Goal: Navigation & Orientation: Find specific page/section

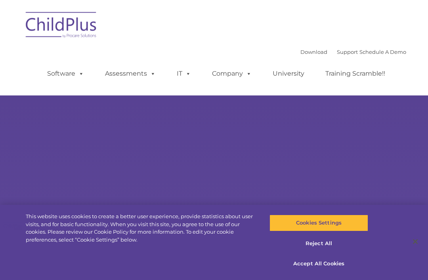
type input ""
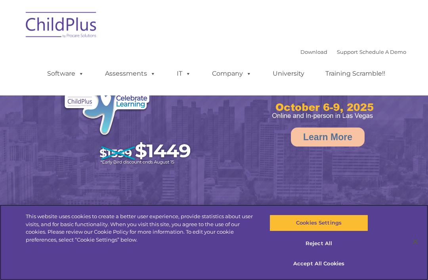
select select "MEDIUM"
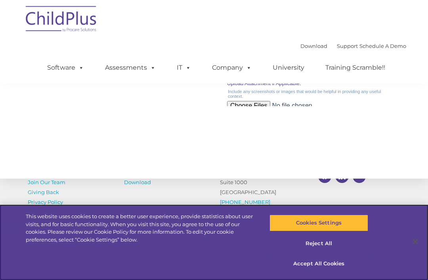
scroll to position [945, 0]
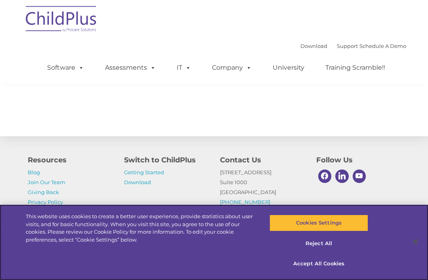
click at [332, 252] on button "Reject All" at bounding box center [319, 244] width 98 height 17
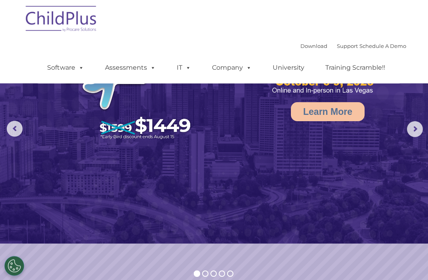
scroll to position [0, 0]
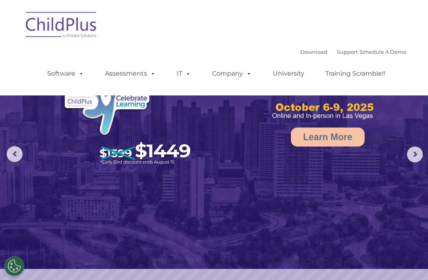
click at [144, 72] on link "Assessments" at bounding box center [130, 74] width 67 height 16
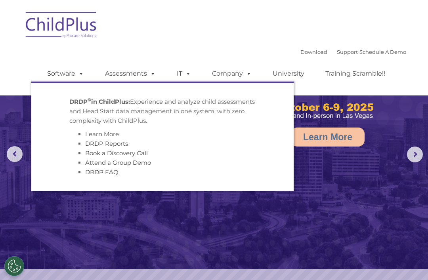
click at [0, 0] on rs-slide "Request a Demo The Future of ChildPlus is Here! Boost your productivity and str…" at bounding box center [0, 0] width 0 height 0
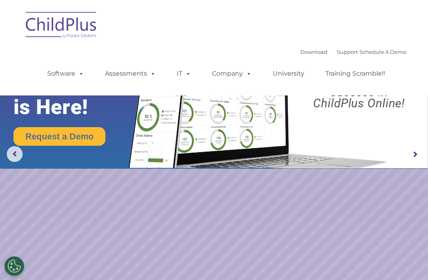
click at [79, 62] on ul "Software ChildPlus: The original and most widely-used Head Start data managemen…" at bounding box center [218, 74] width 375 height 32
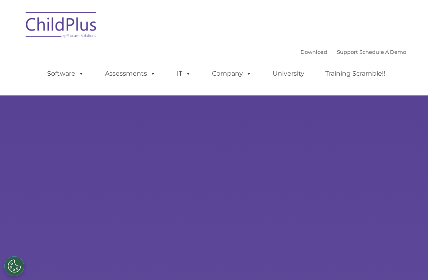
type input ""
